Goal: Task Accomplishment & Management: Manage account settings

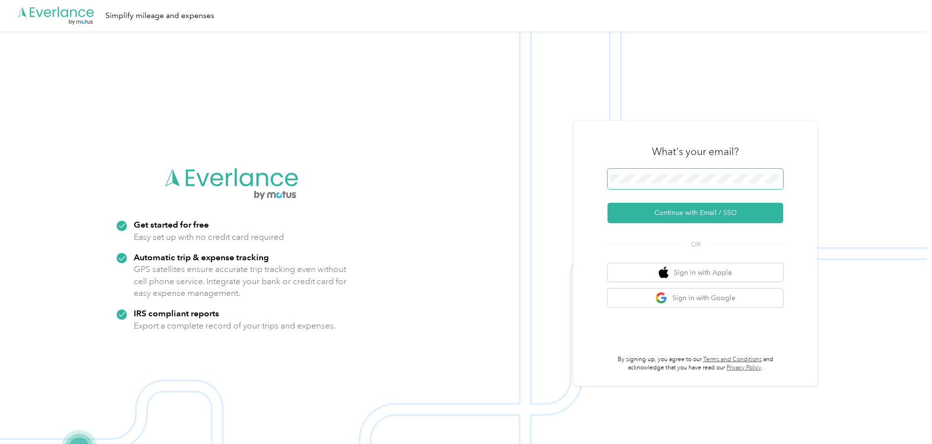
click at [644, 185] on span at bounding box center [695, 179] width 176 height 20
click at [675, 215] on button "Continue with Email / SSO" at bounding box center [695, 213] width 176 height 20
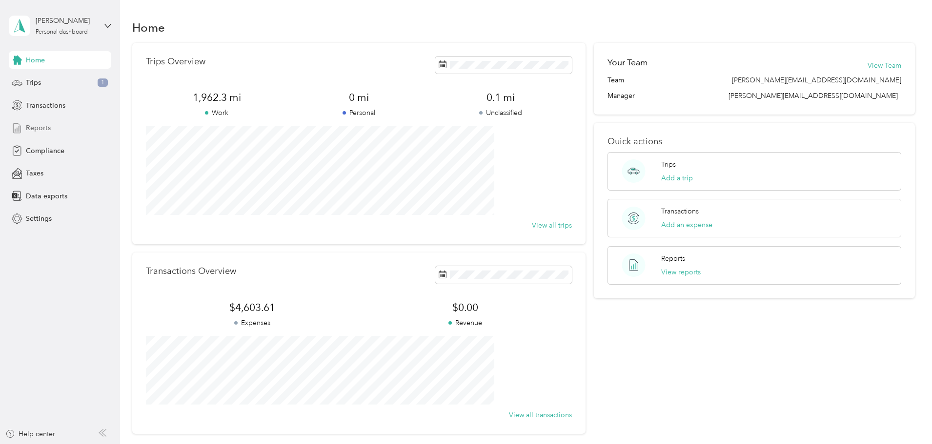
click at [36, 130] on span "Reports" at bounding box center [38, 128] width 25 height 10
